Goal: Navigation & Orientation: Find specific page/section

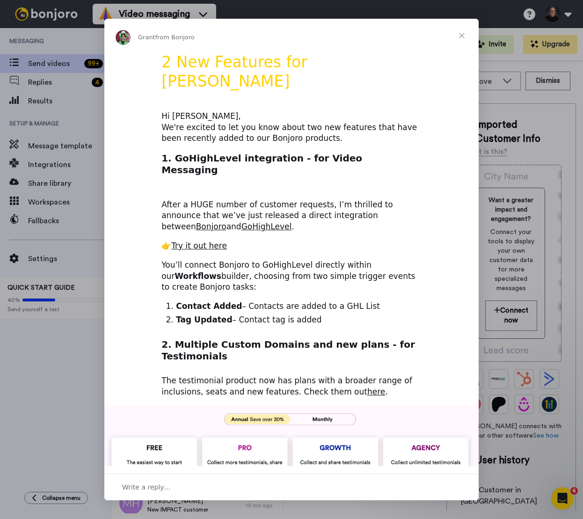
click at [205, 13] on div "Intercom messenger" at bounding box center [291, 259] width 583 height 519
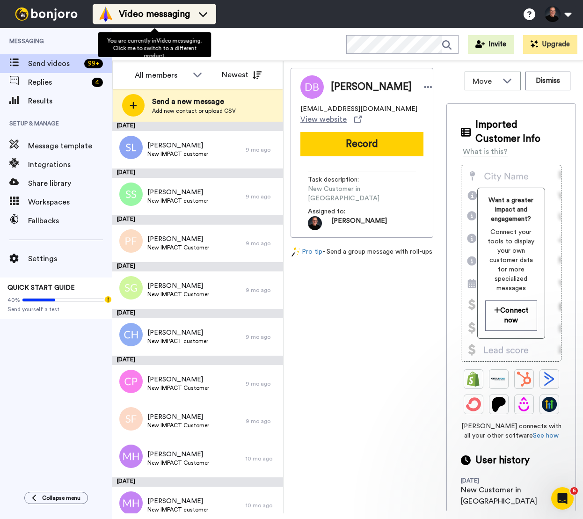
click at [203, 13] on icon at bounding box center [203, 13] width 15 height 9
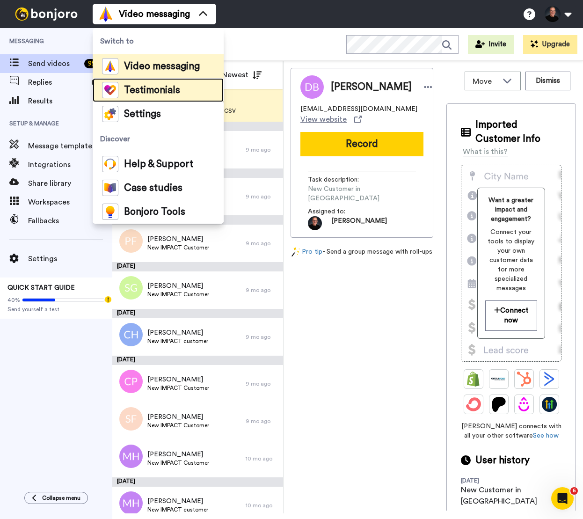
click at [150, 89] on span "Testimonials" at bounding box center [152, 90] width 56 height 9
